Goal: Check status: Check status

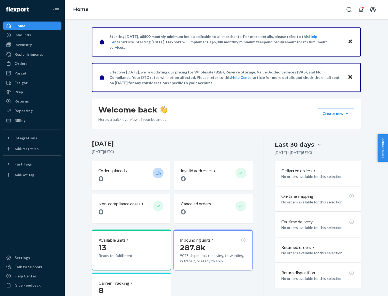
click at [347, 114] on button "Create new Create new inbound Create new order Create new product" at bounding box center [336, 113] width 36 height 11
click at [22, 35] on div "Inbounds" at bounding box center [23, 34] width 16 height 5
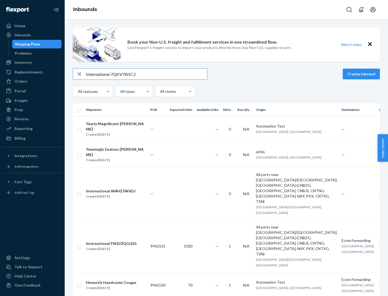
type input "International 7QKVYB5C29"
click at [119, 132] on div "Created [DATE]" at bounding box center [116, 134] width 60 height 5
